Goal: Use online tool/utility

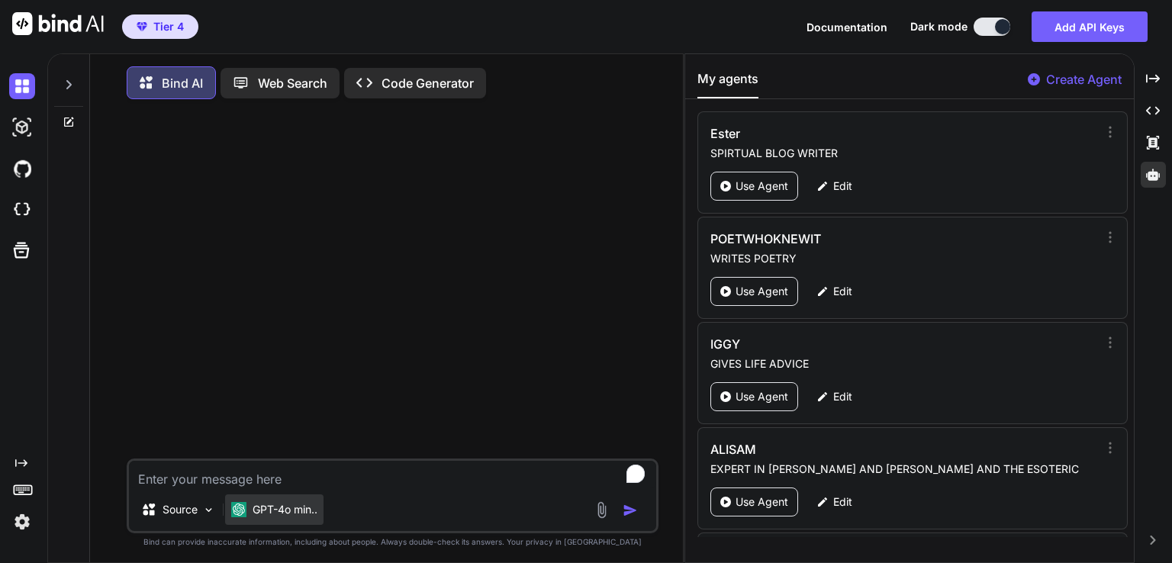
click at [311, 513] on p "GPT-4o min.." at bounding box center [285, 509] width 65 height 15
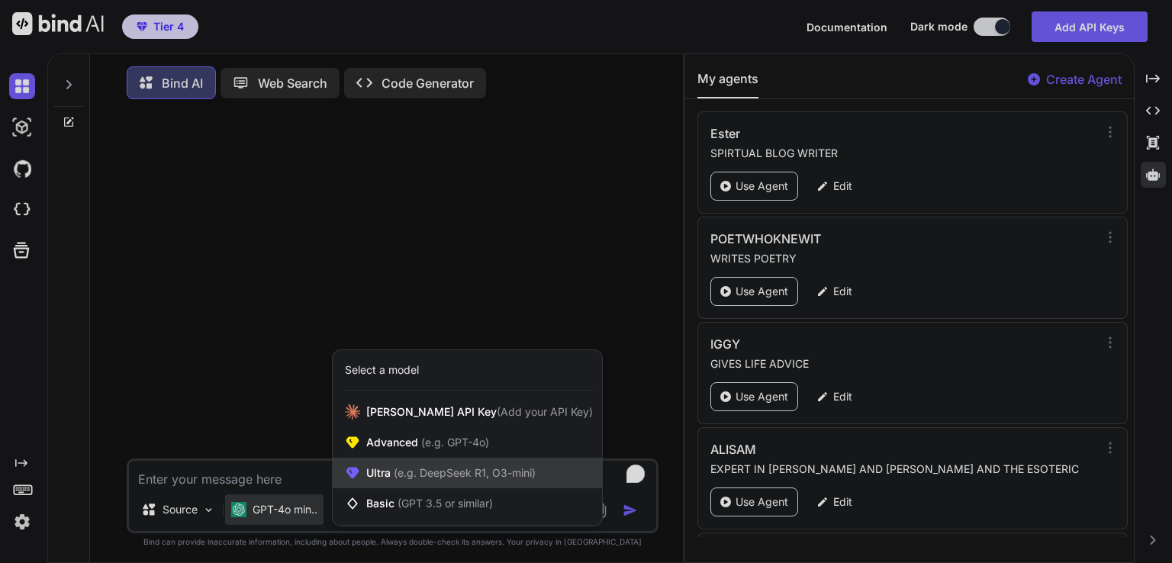
click at [433, 479] on span "(e.g. DeepSeek R1, O3-mini)" at bounding box center [463, 472] width 145 height 13
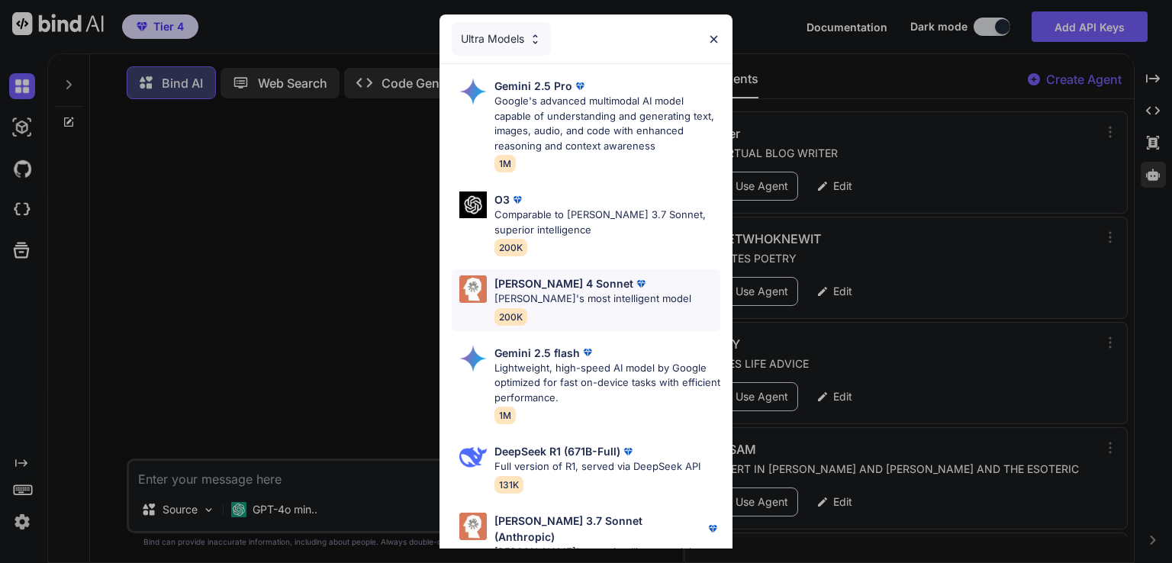
click at [604, 321] on div "Claude 4 Sonnet Claude's most intelligent model 200K" at bounding box center [592, 300] width 197 height 50
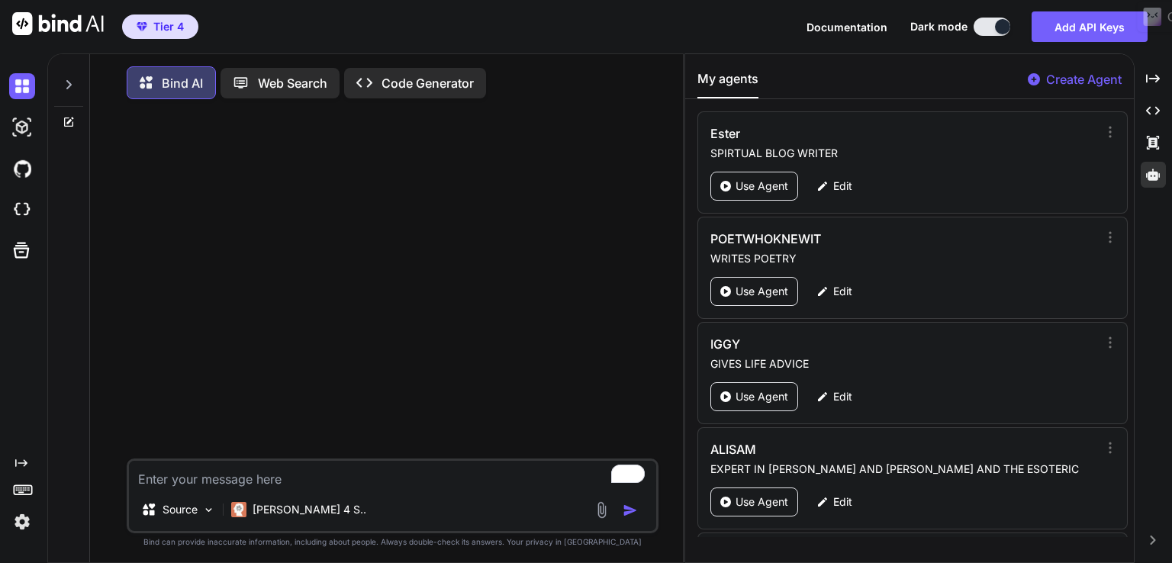
drag, startPoint x: 1154, startPoint y: 5, endPoint x: 792, endPoint y: 99, distance: 373.7
click at [792, 99] on div "My agents Create Agent Ester SPIRTUAL BLOG WRITER Use Agent Edit POETWHOKNEWIT …" at bounding box center [909, 308] width 449 height 508
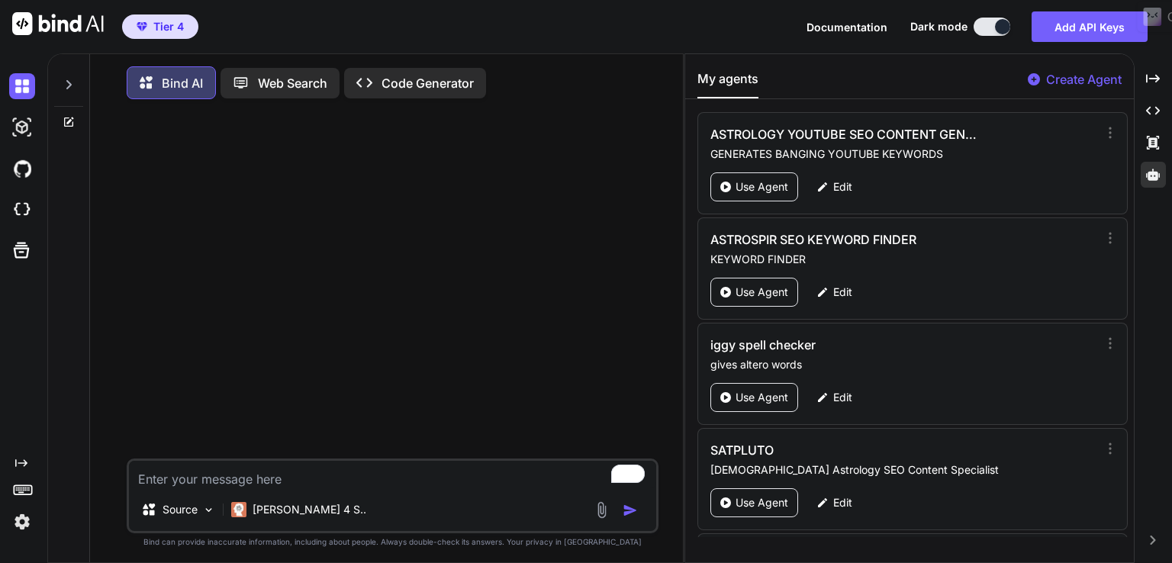
scroll to position [1270, 0]
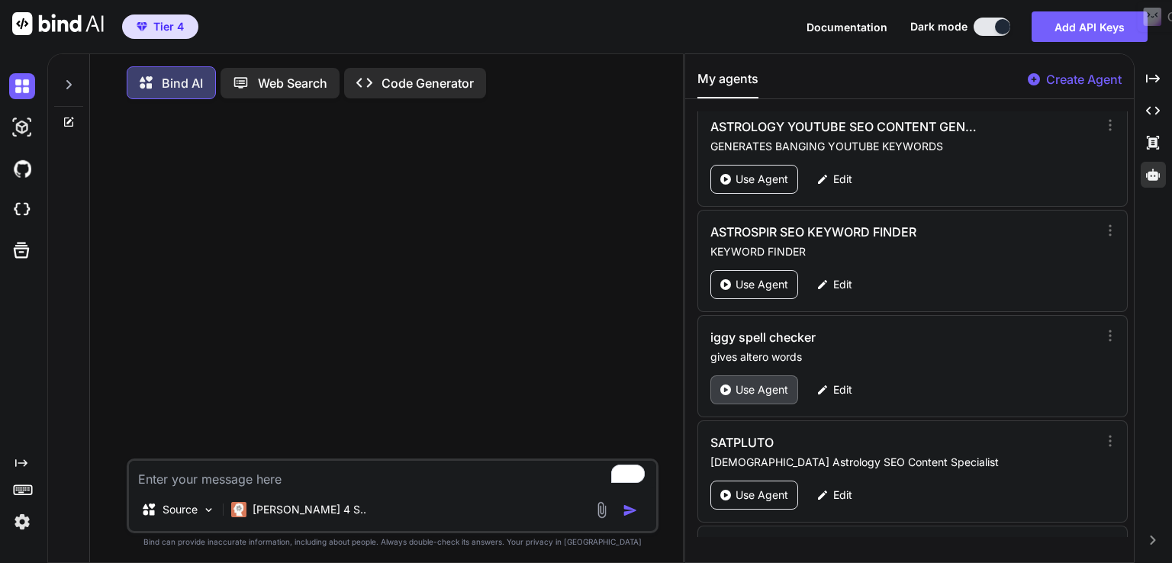
click at [745, 382] on p "Use Agent" at bounding box center [762, 389] width 53 height 15
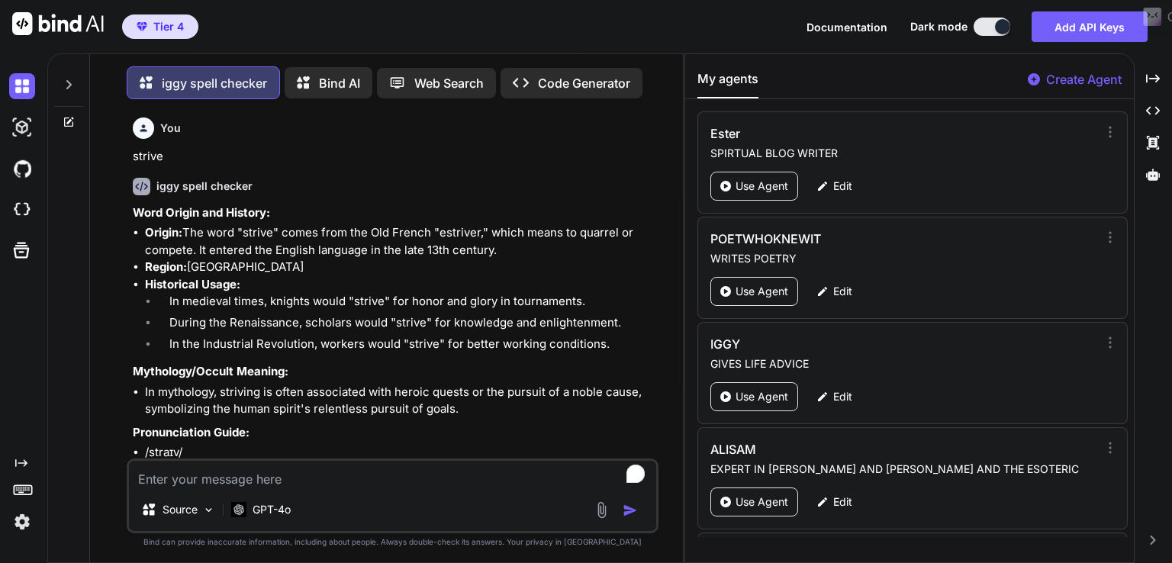
scroll to position [6, 0]
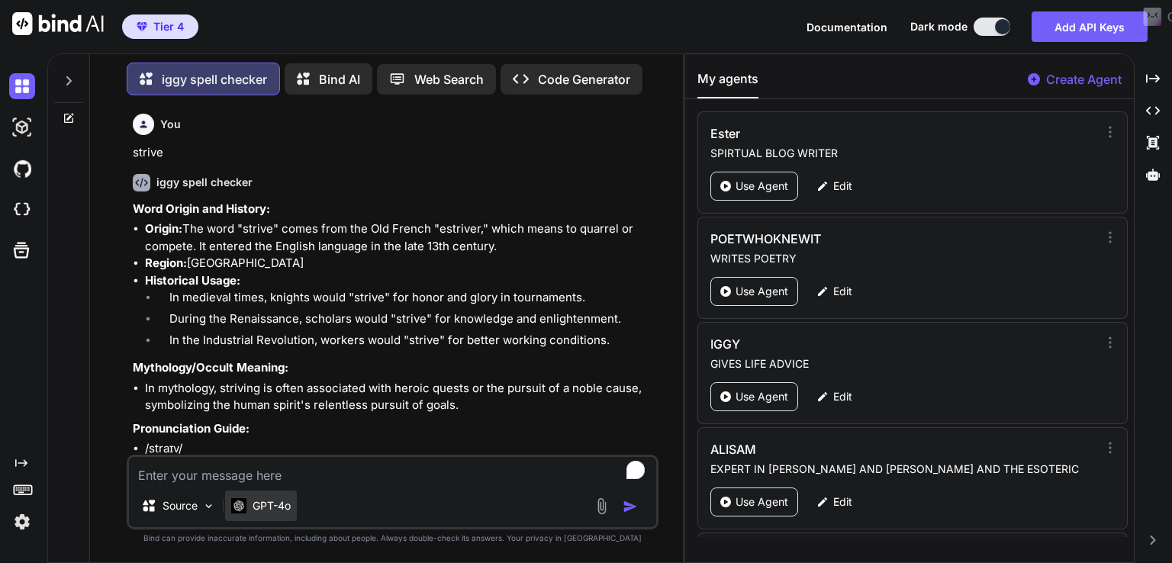
click at [272, 507] on p "GPT-4o" at bounding box center [272, 505] width 38 height 15
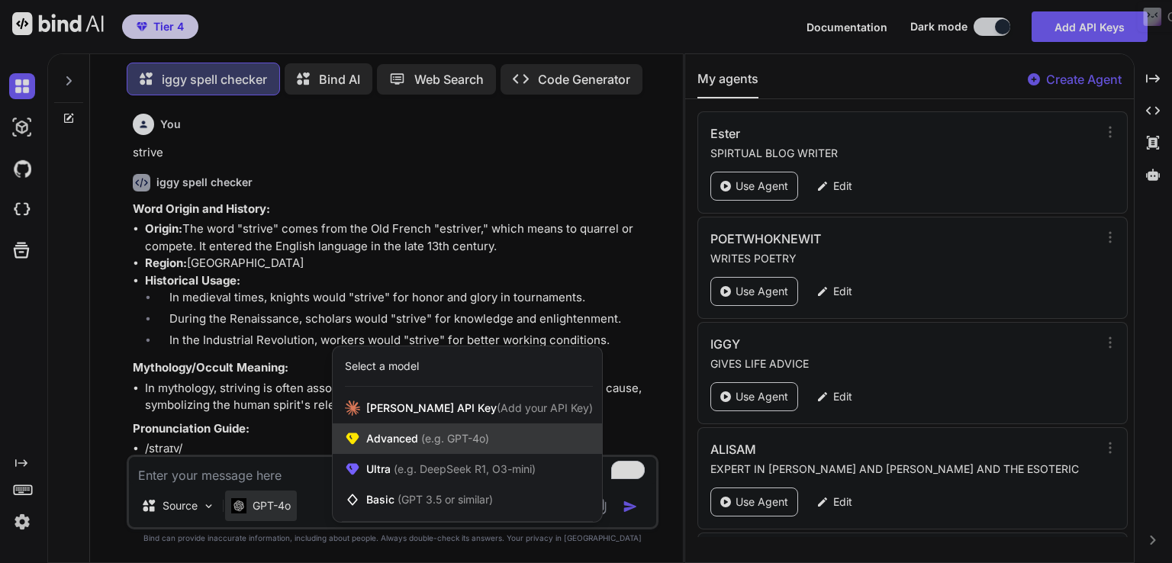
click at [434, 443] on span "(e.g. GPT-4o)" at bounding box center [453, 438] width 71 height 13
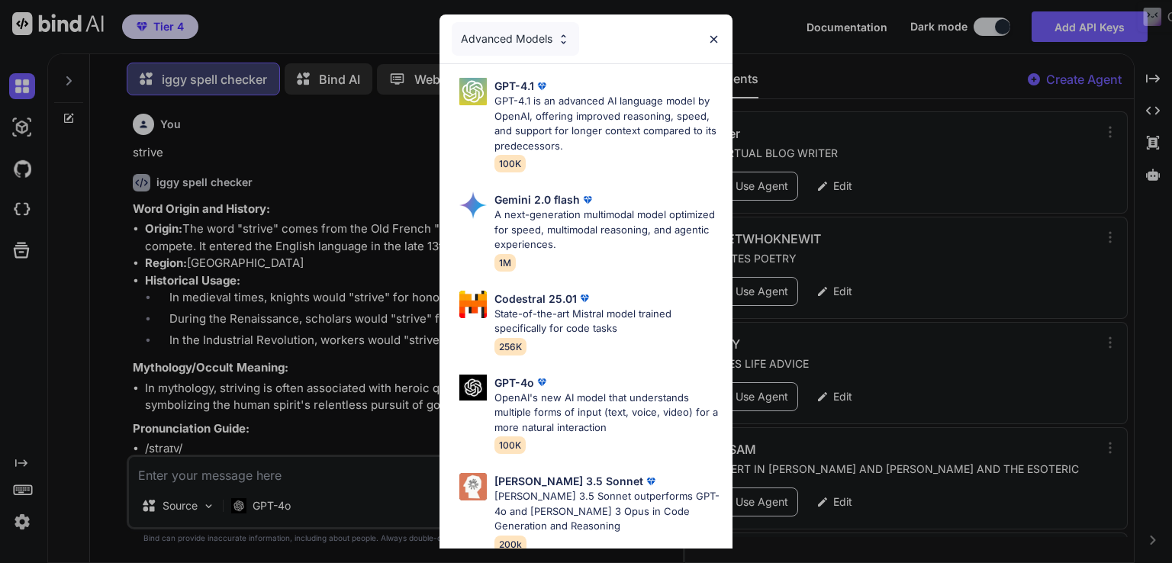
click at [302, 501] on div "Advanced Models GPT-4.1 GPT-4.1 is an advanced AI language model by OpenAI, off…" at bounding box center [586, 281] width 1172 height 563
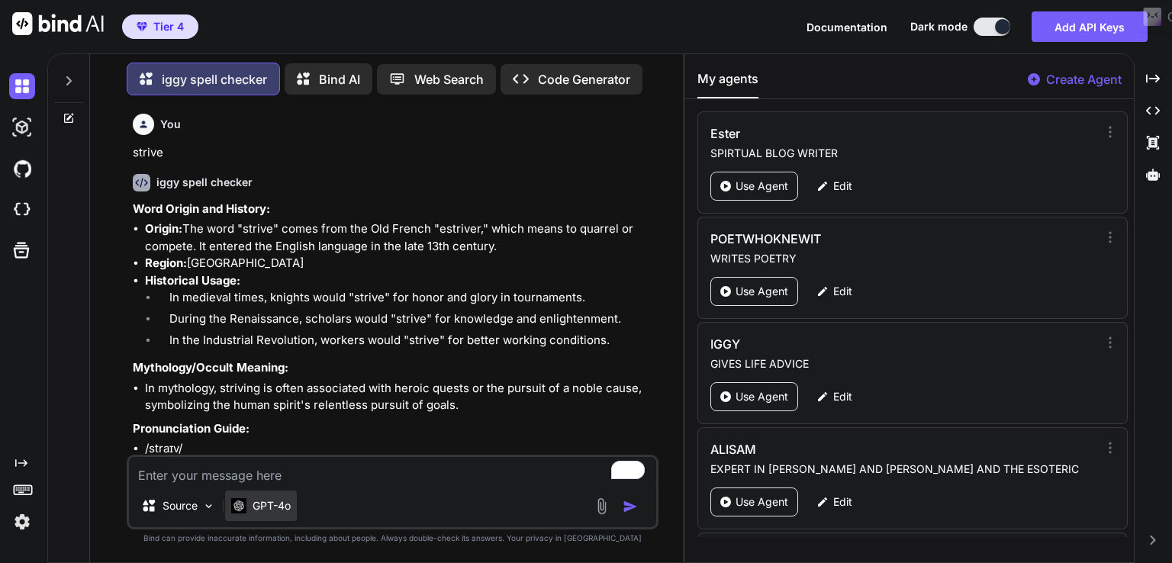
click at [283, 521] on div "GPT-4o" at bounding box center [261, 506] width 72 height 31
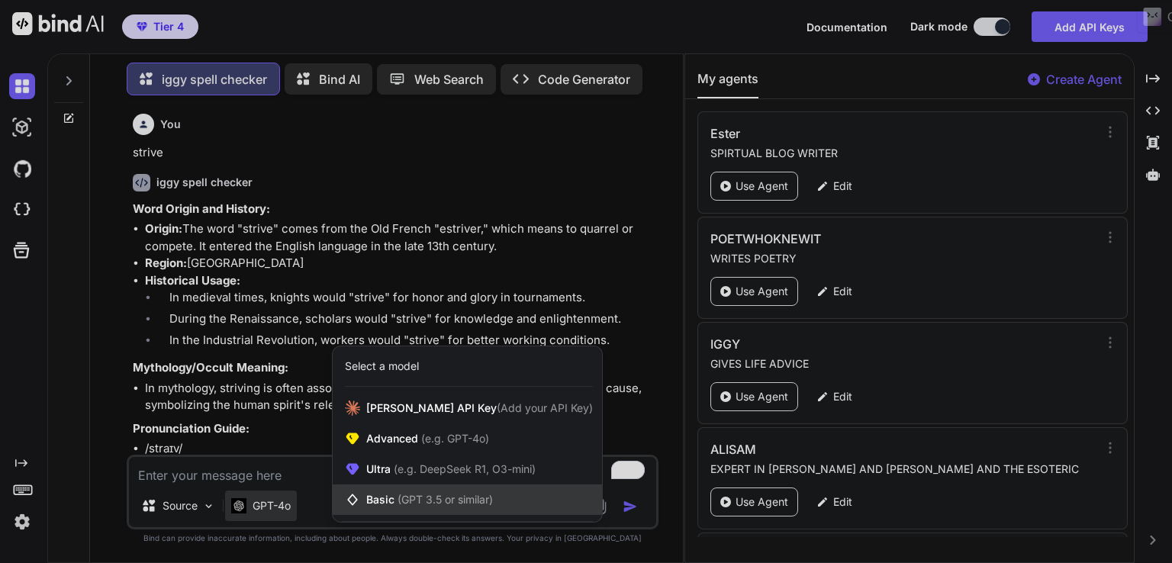
click at [430, 489] on div "Basic (GPT 3.5 or similar)" at bounding box center [467, 500] width 269 height 31
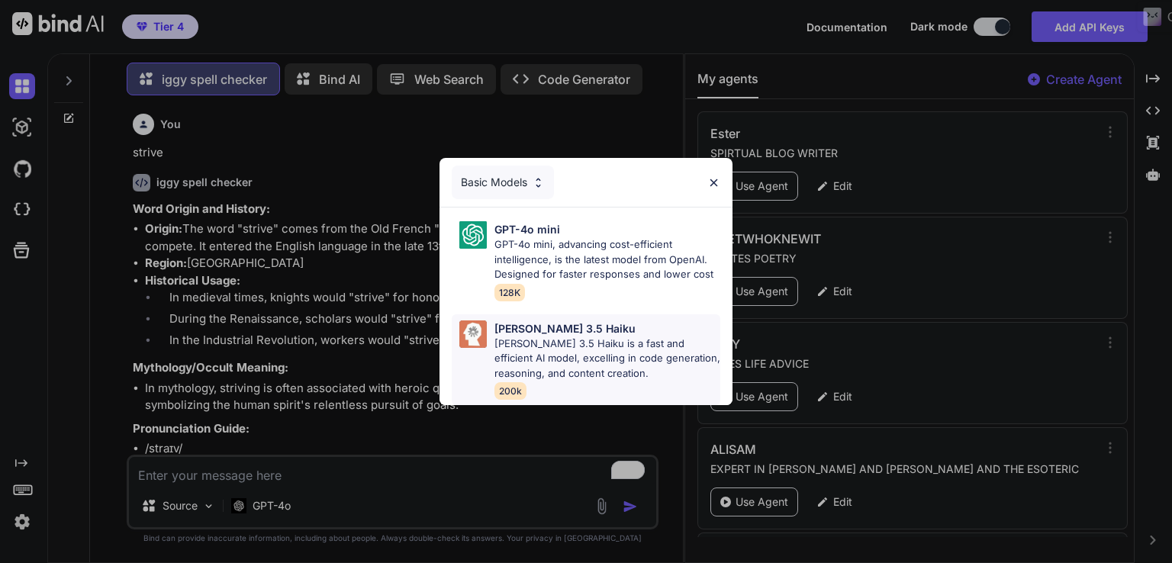
click at [580, 330] on p "Claude 3.5 Haiku" at bounding box center [564, 328] width 141 height 16
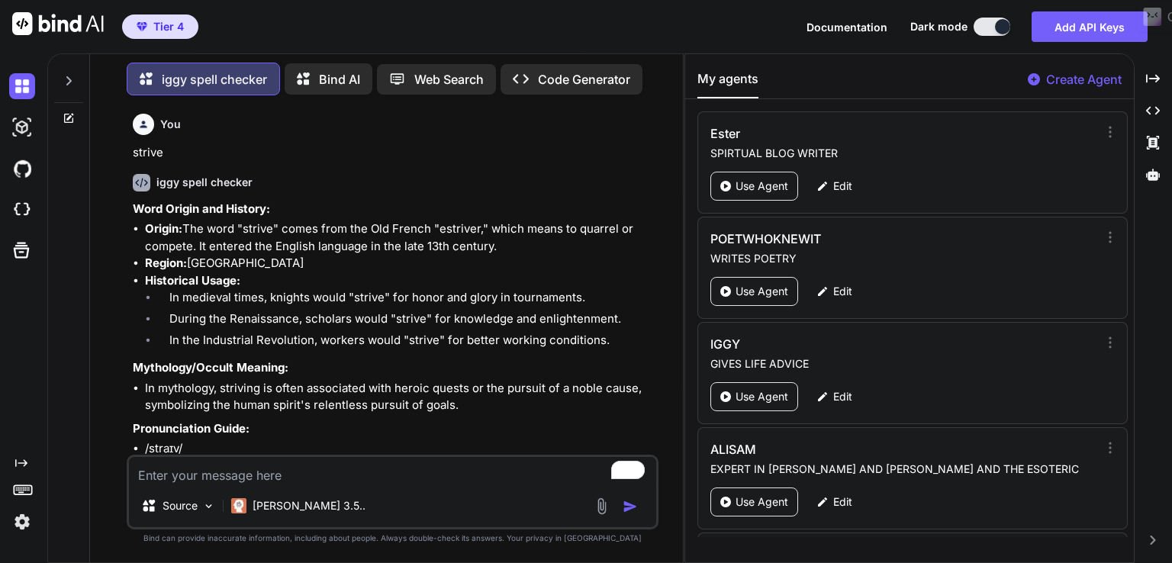
click at [470, 462] on textarea "To enrich screen reader interactions, please activate Accessibility in Grammarl…" at bounding box center [392, 470] width 527 height 27
paste textarea "usher"
type textarea "x"
type textarea "usher"
click at [628, 507] on img "button" at bounding box center [630, 506] width 15 height 15
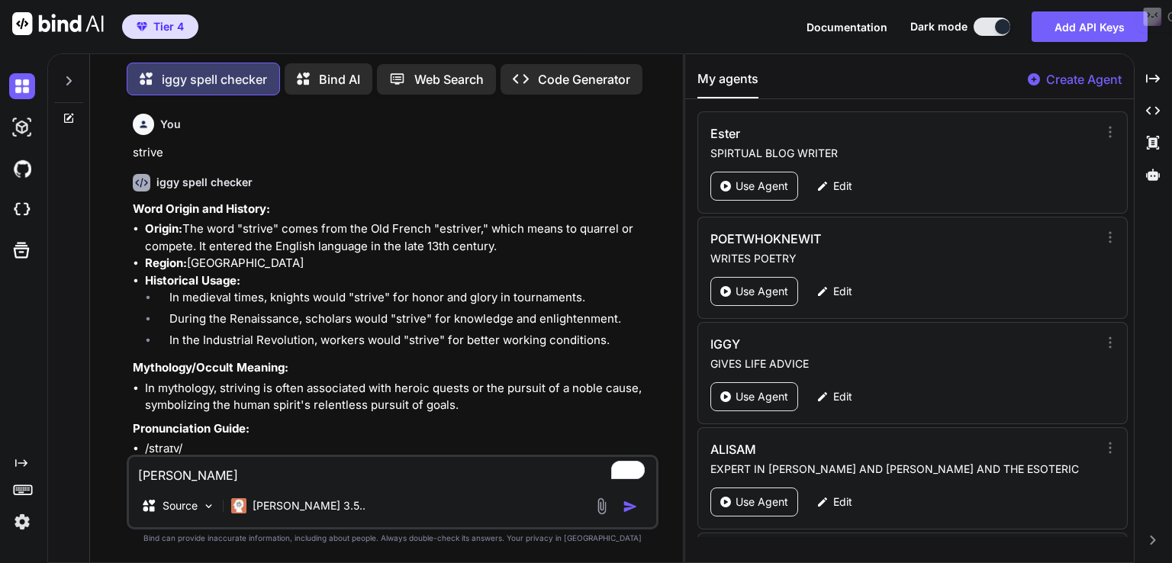
type textarea "x"
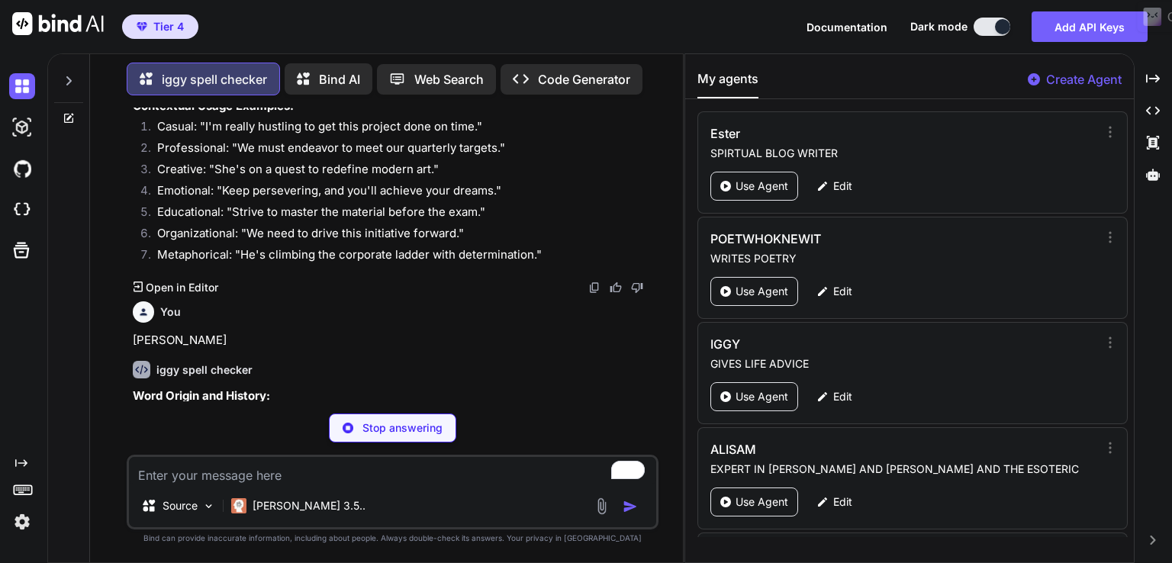
type textarea "x"
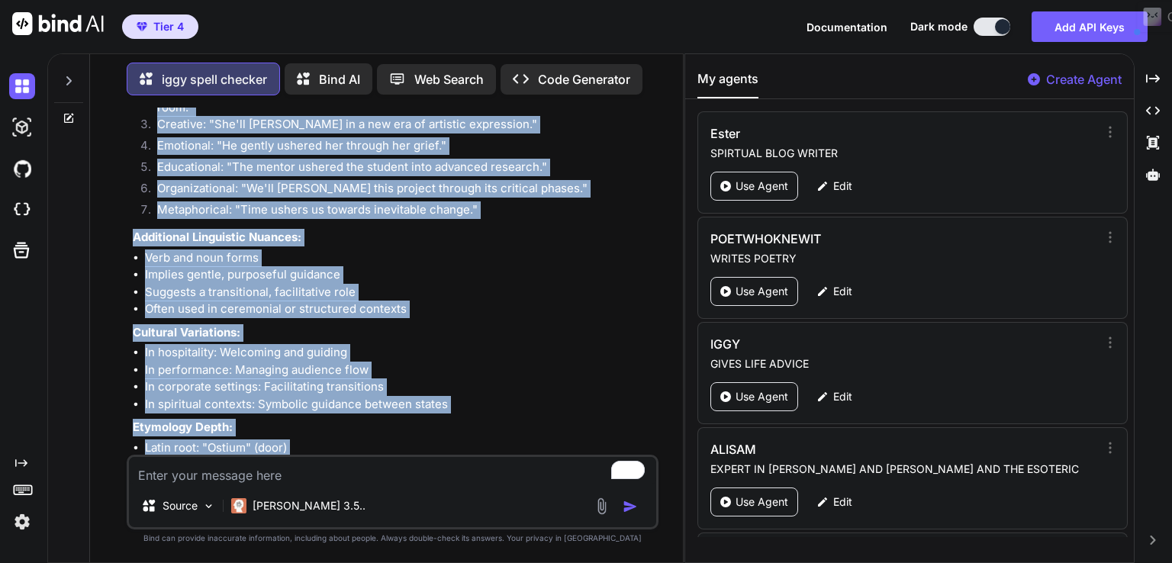
scroll to position [3618, 0]
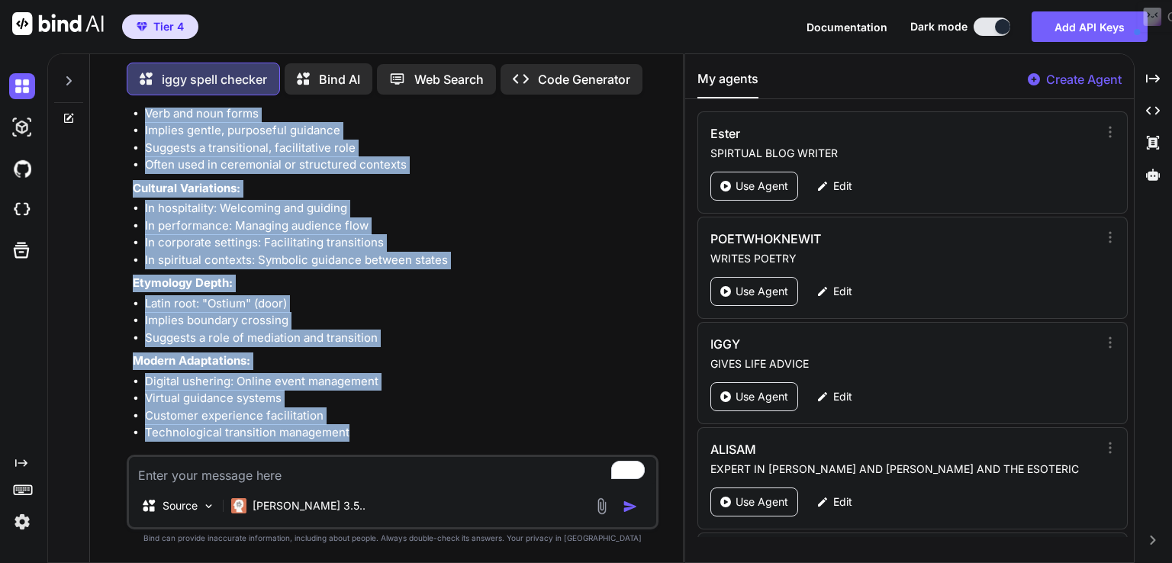
drag, startPoint x: 130, startPoint y: 337, endPoint x: 369, endPoint y: 416, distance: 252.4
click at [369, 416] on div "You strive iggy spell checker Word Origin and History: Origin: The word "strive…" at bounding box center [394, 281] width 529 height 347
copy div "usher iggy spell checker Word Origin and History: Origin: From Middle English "…"
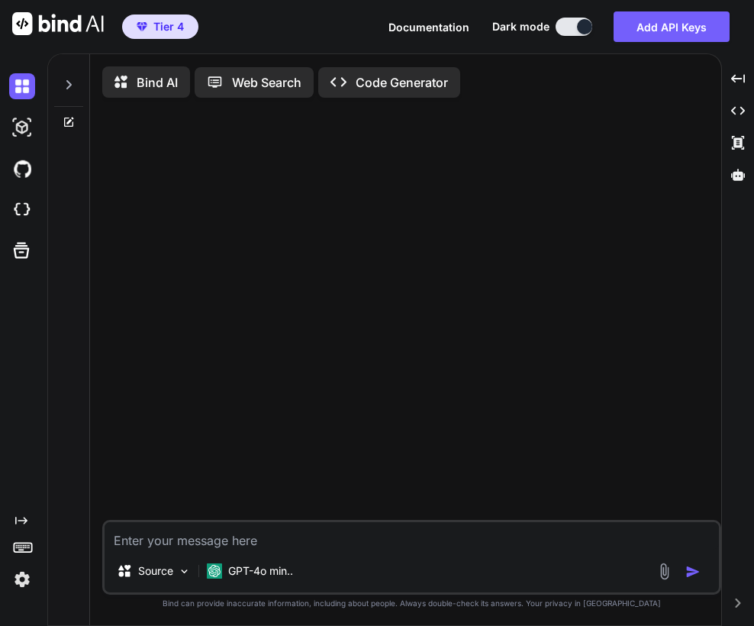
type textarea "x"
